Goal: Transaction & Acquisition: Book appointment/travel/reservation

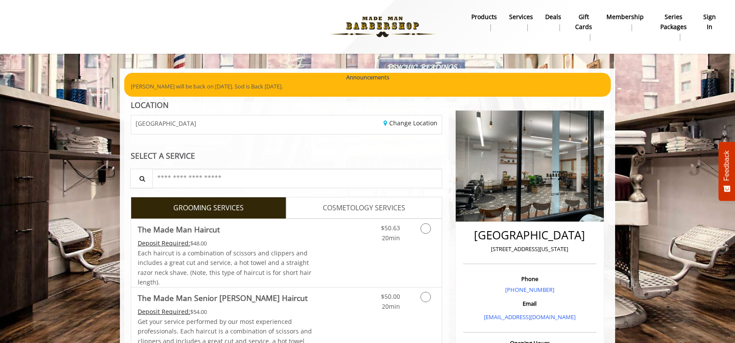
click at [712, 19] on b "sign in" at bounding box center [709, 22] width 13 height 20
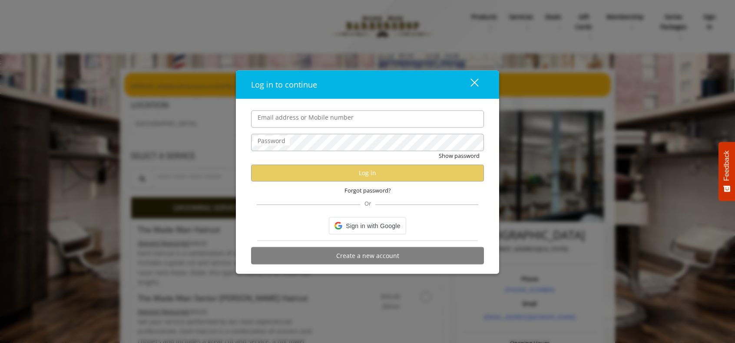
type input "**********"
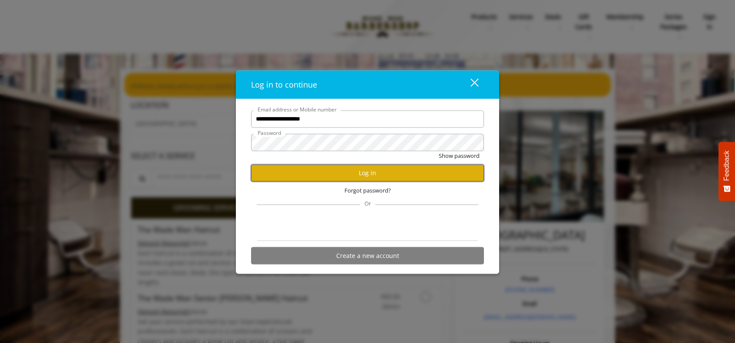
click at [336, 179] on button "Log in" at bounding box center [367, 173] width 233 height 17
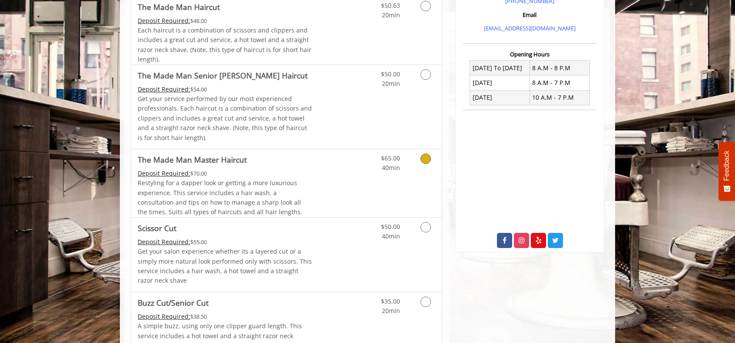
scroll to position [434, 0]
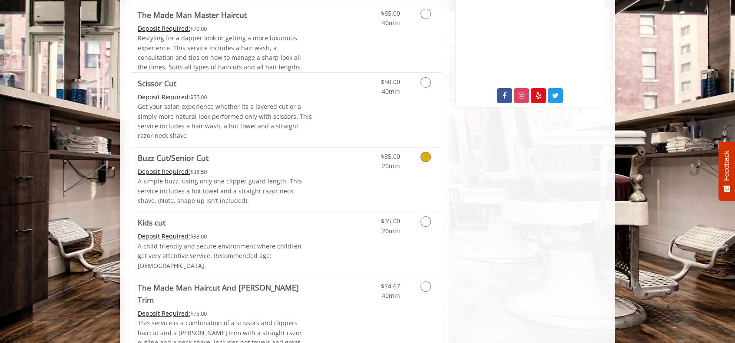
click at [424, 162] on icon "Grooming services" at bounding box center [425, 157] width 10 height 10
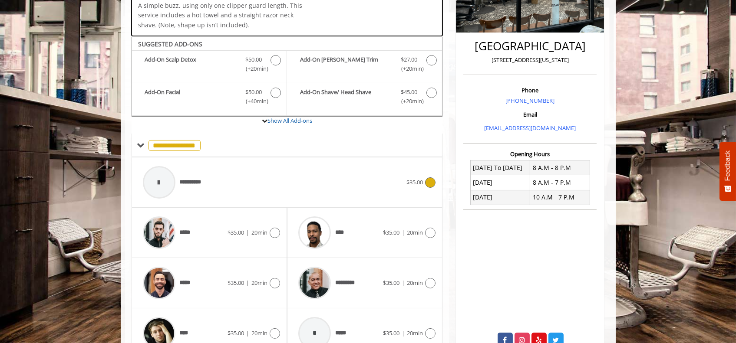
scroll to position [80, 0]
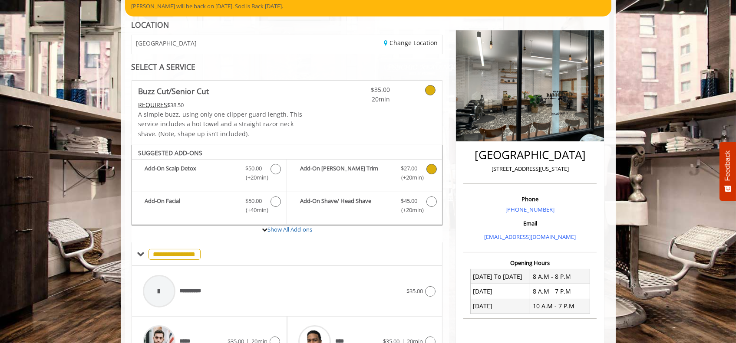
click at [431, 171] on icon "Buzz Cut/Senior Cut Add-onS" at bounding box center [431, 169] width 10 height 10
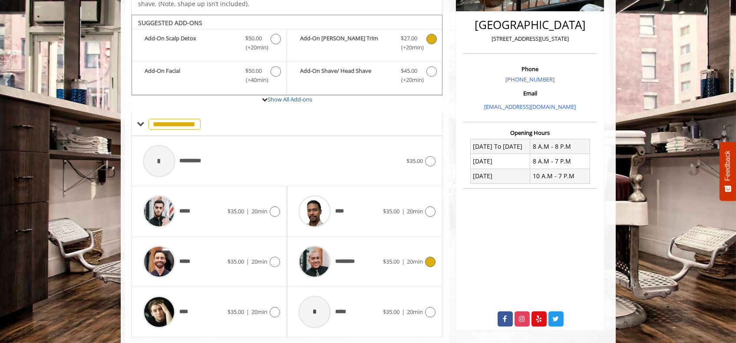
scroll to position [225, 0]
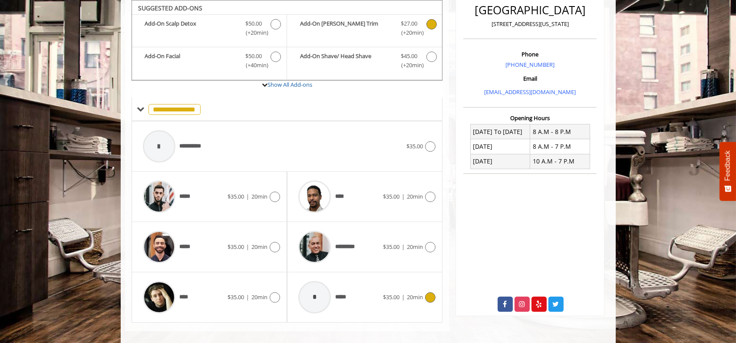
click at [431, 296] on icon at bounding box center [430, 298] width 10 height 10
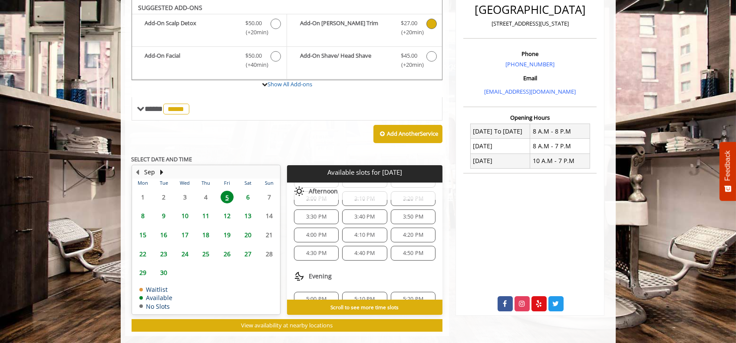
scroll to position [189, 0]
click at [313, 272] on span "4:30 PM" at bounding box center [316, 272] width 20 height 7
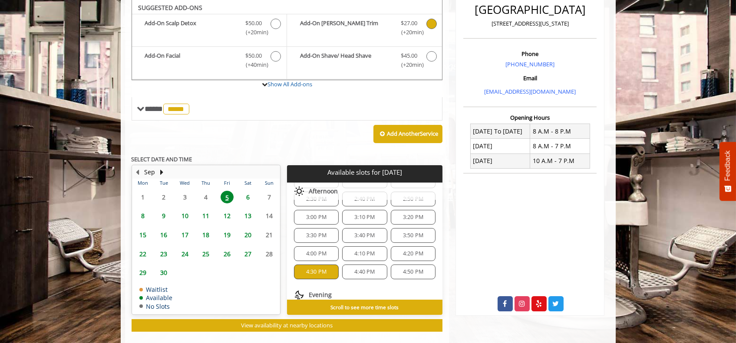
scroll to position [422, 0]
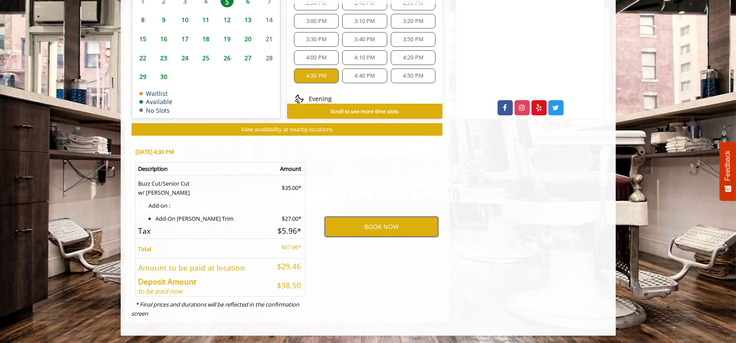
click at [371, 232] on button "BOOK NOW" at bounding box center [381, 227] width 113 height 20
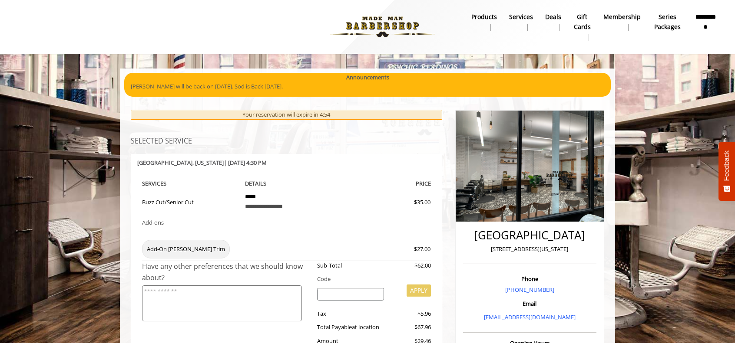
scroll to position [145, 0]
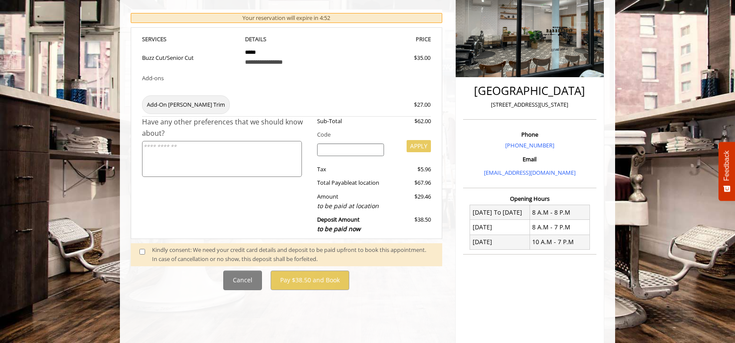
click at [146, 252] on span at bounding box center [146, 255] width 26 height 18
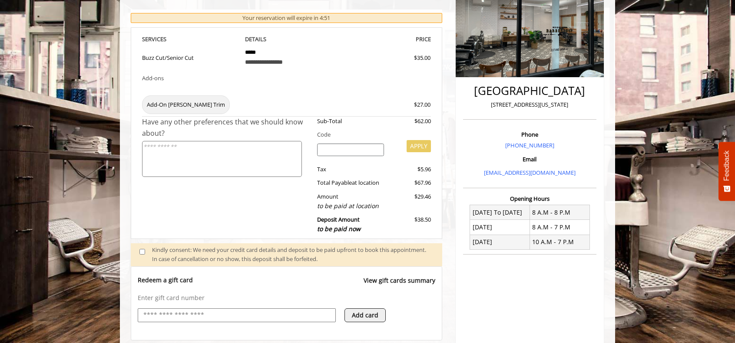
scroll to position [306, 0]
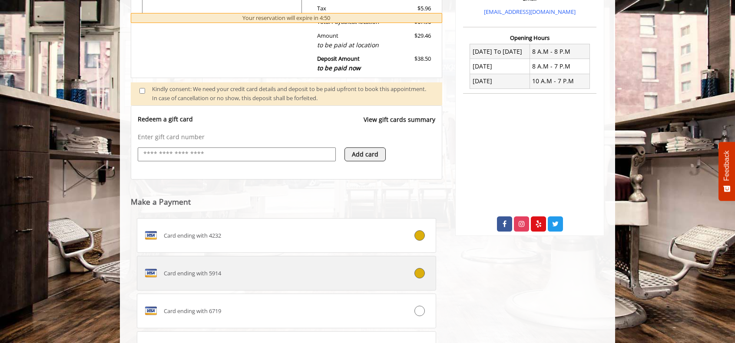
click at [252, 277] on div "Card ending with 5914" at bounding box center [261, 274] width 248 height 14
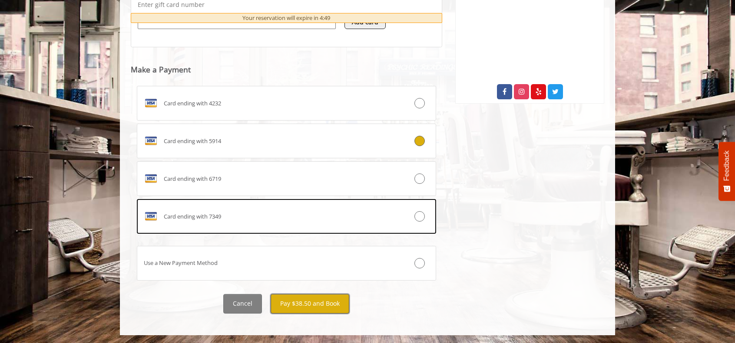
click at [311, 307] on button "Pay $38.50 and Book" at bounding box center [310, 304] width 79 height 20
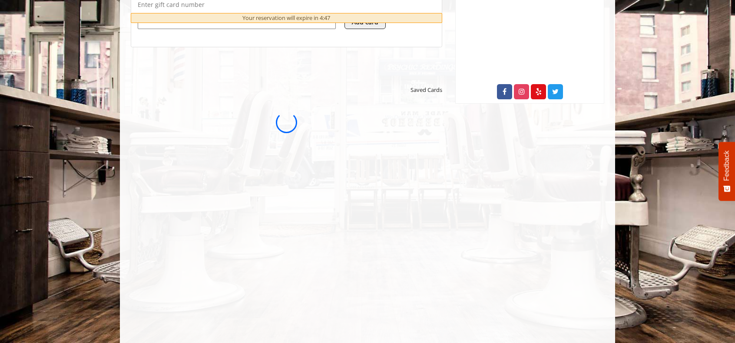
scroll to position [0, 0]
